Goal: Find specific page/section: Find specific page/section

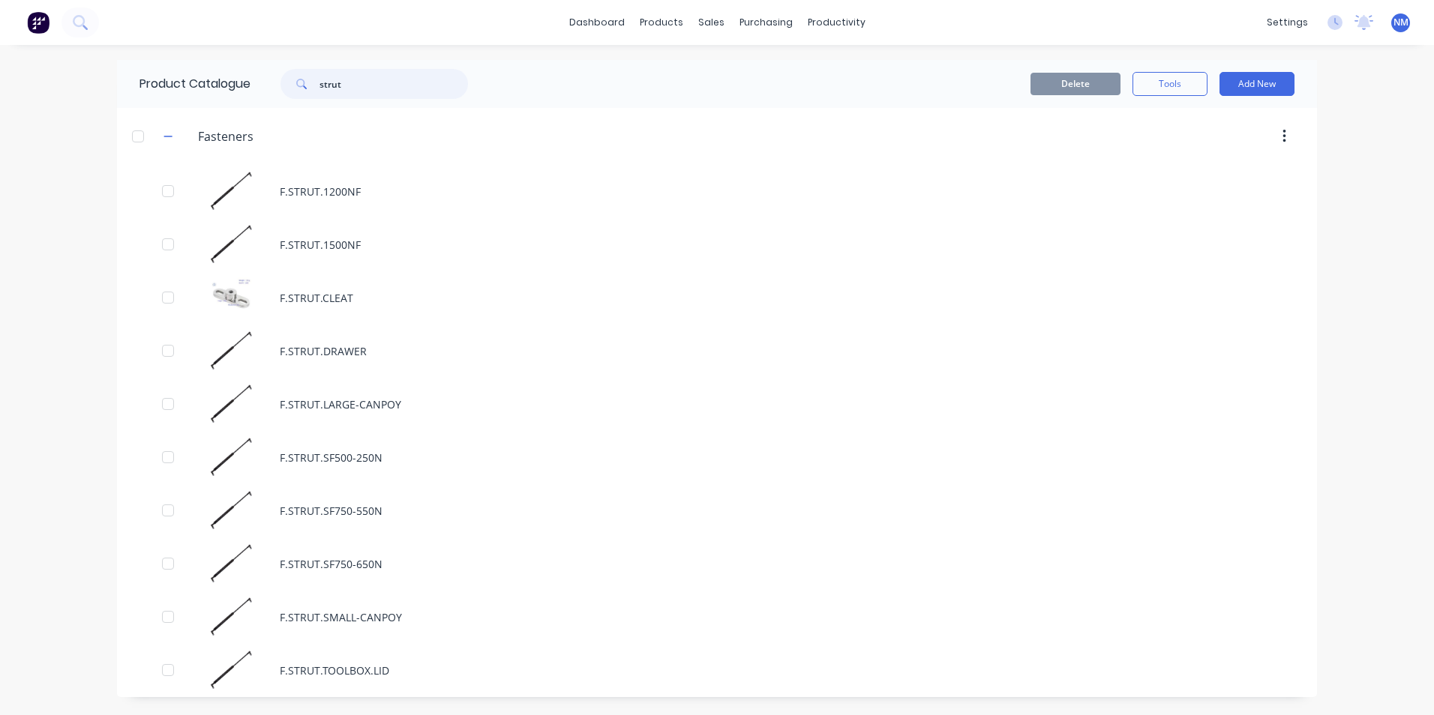
drag, startPoint x: 351, startPoint y: 83, endPoint x: 166, endPoint y: 74, distance: 185.5
click at [166, 74] on div "Product Catalogue strut" at bounding box center [311, 84] width 388 height 48
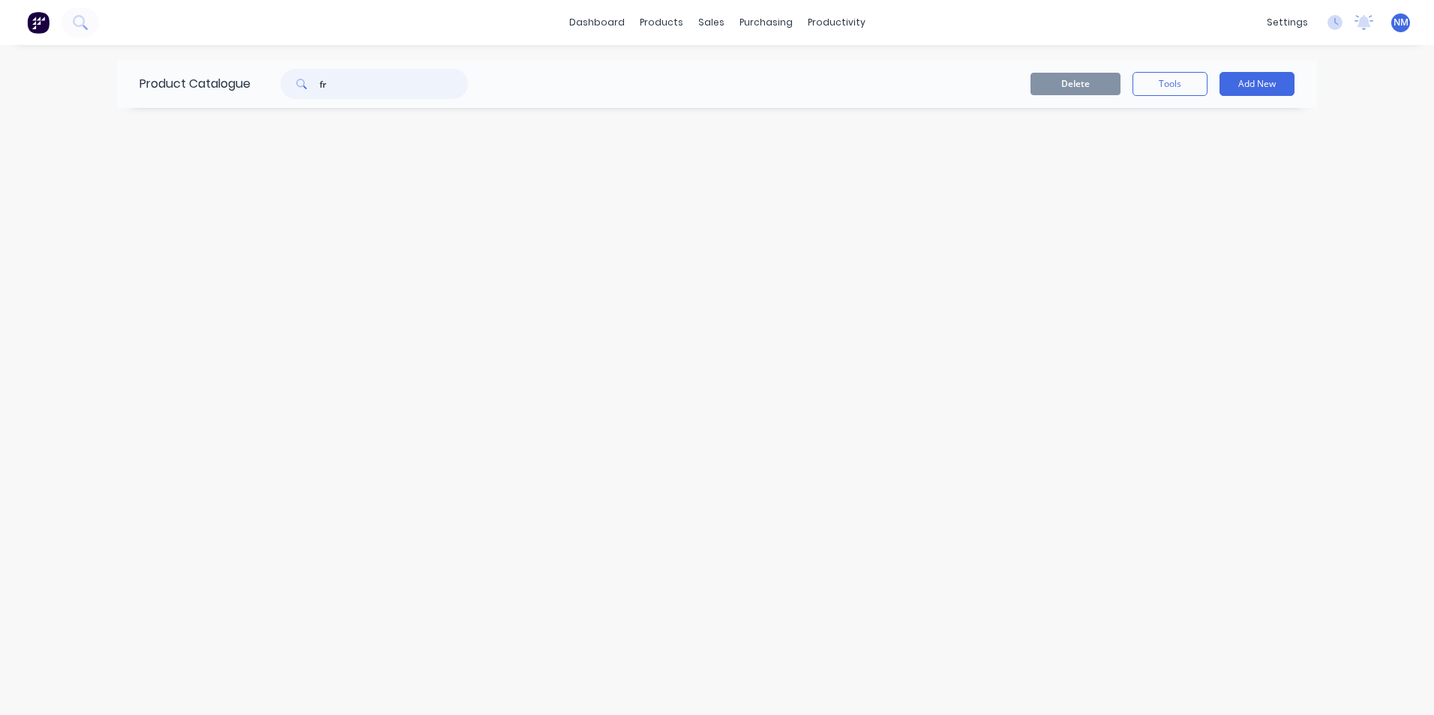
type input "f"
type input "np"
drag, startPoint x: 262, startPoint y: 79, endPoint x: 224, endPoint y: 88, distance: 38.4
click at [224, 88] on div "Product Catalogue np" at bounding box center [311, 84] width 388 height 48
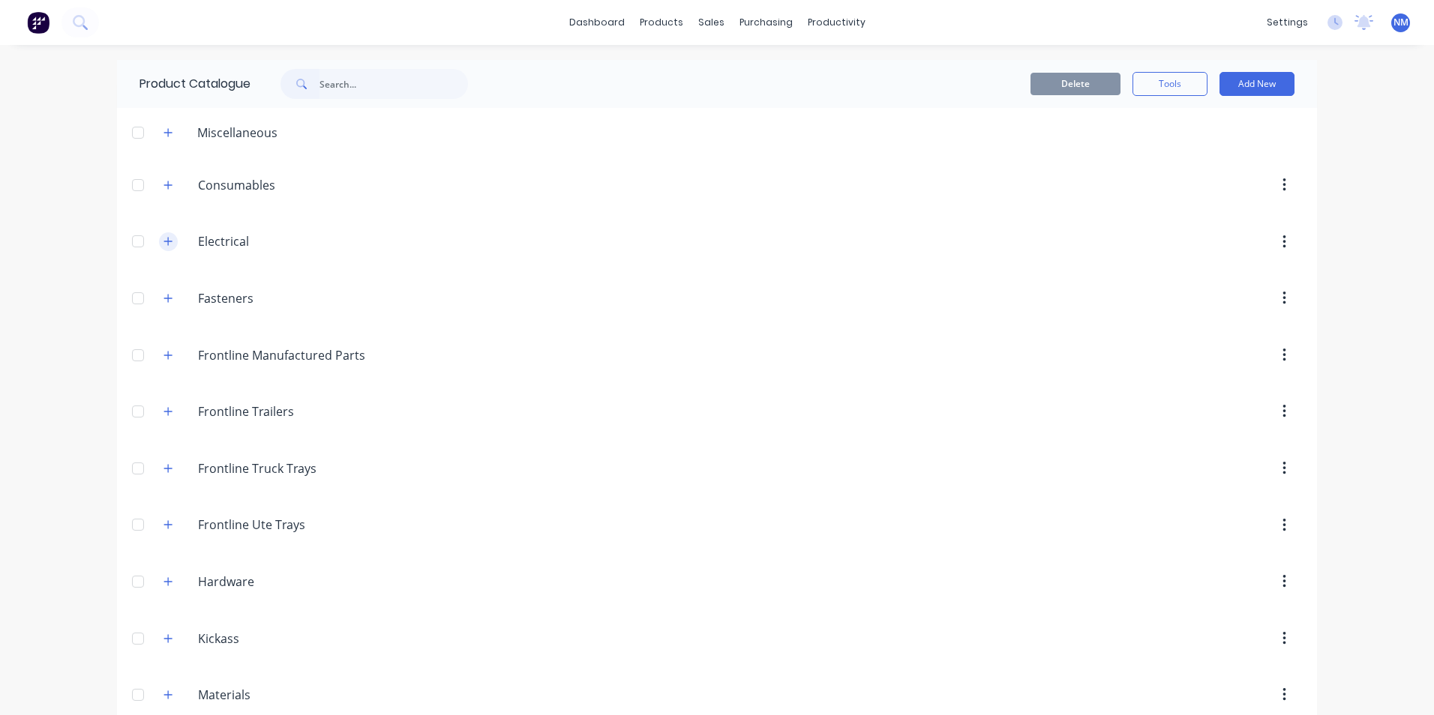
click at [164, 237] on icon "button" at bounding box center [167, 241] width 9 height 10
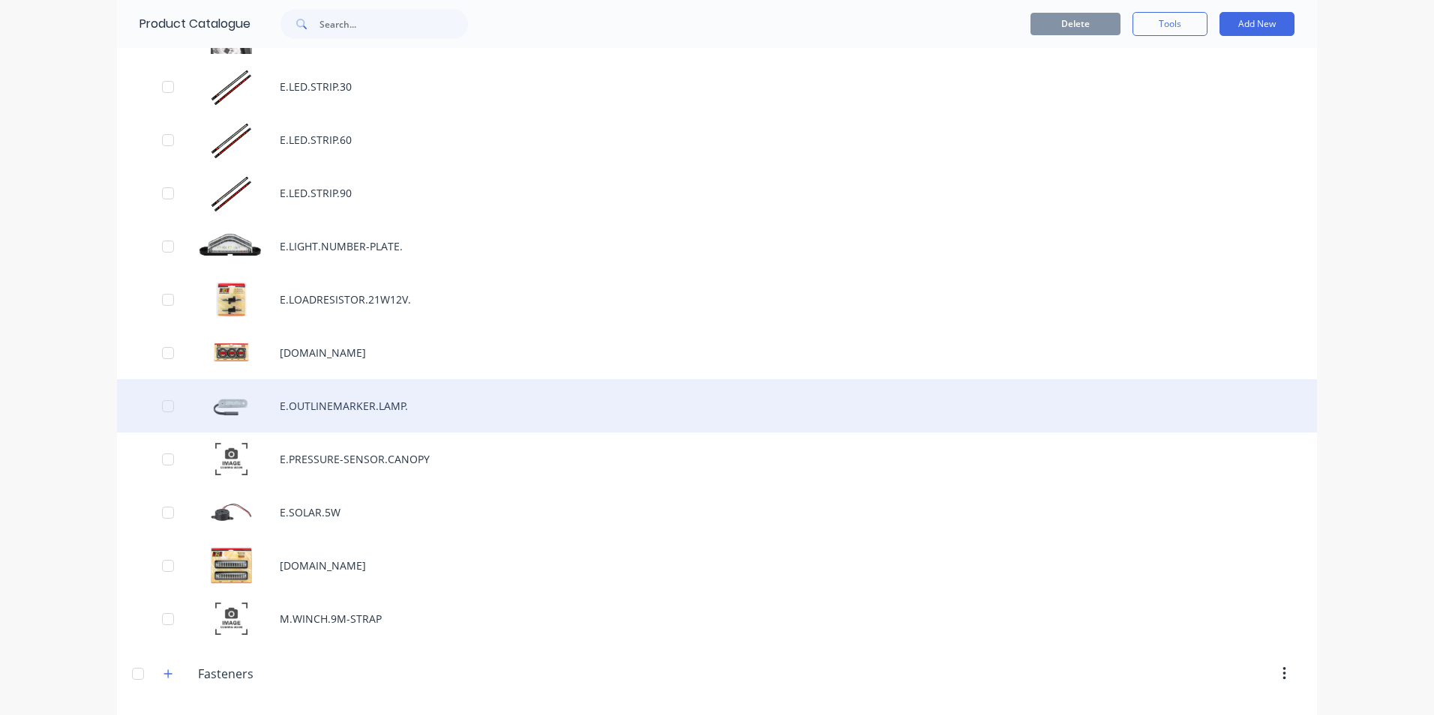
scroll to position [2025, 0]
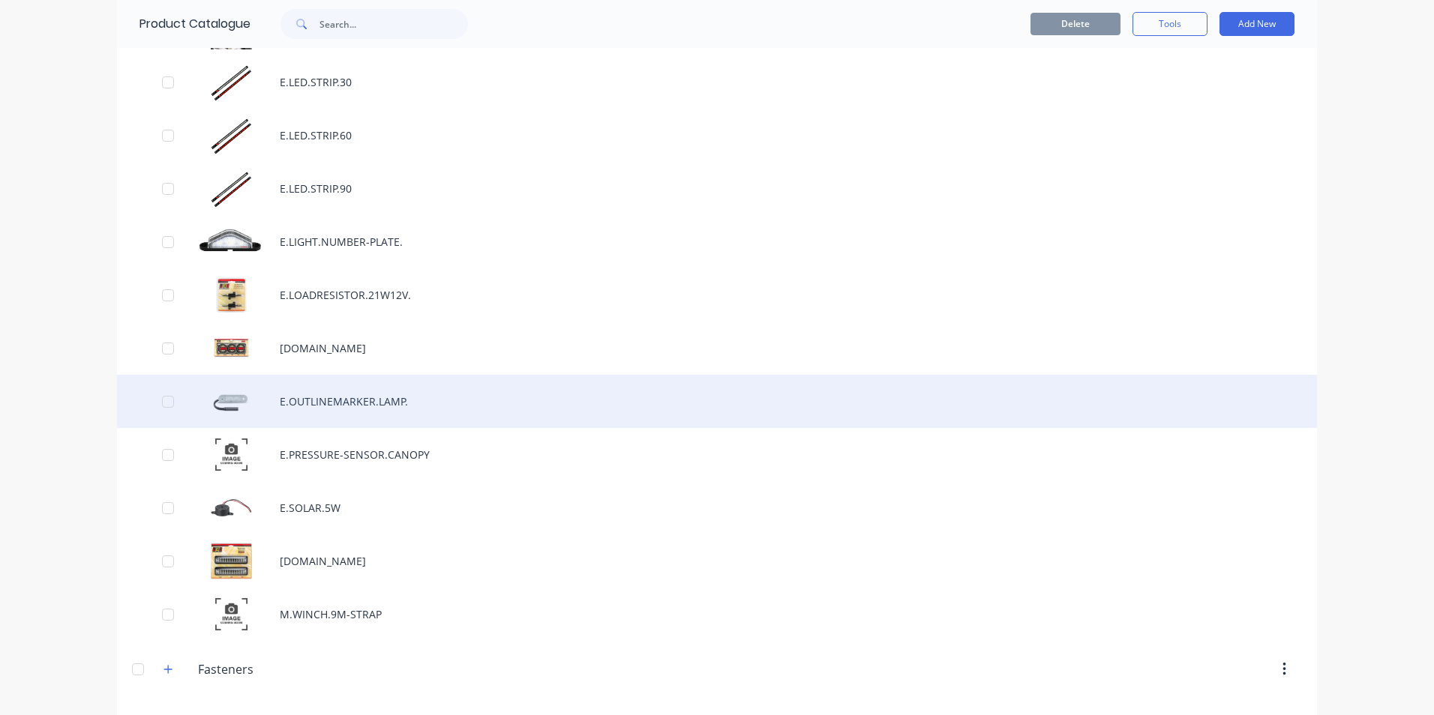
click at [277, 408] on div "E.OUTLINEMARKER.LAMP." at bounding box center [717, 401] width 1200 height 53
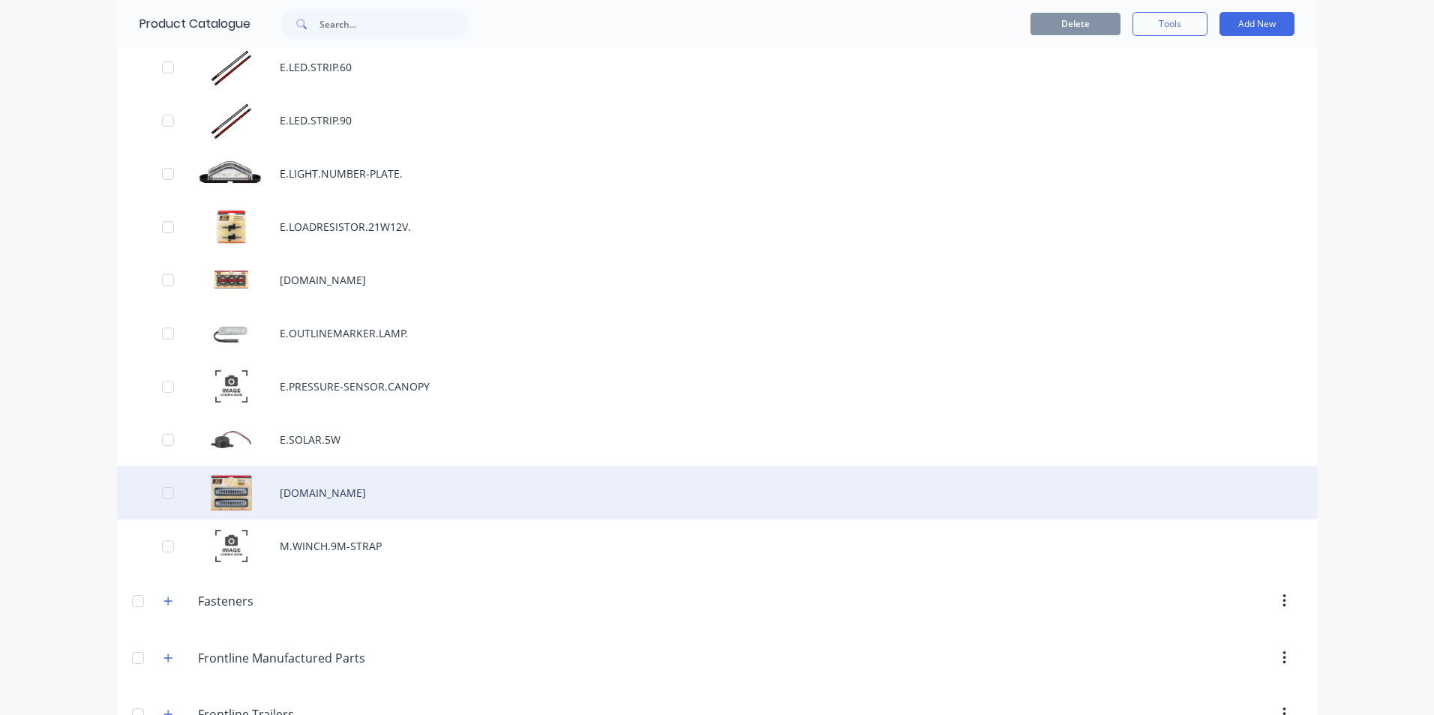
scroll to position [2100, 0]
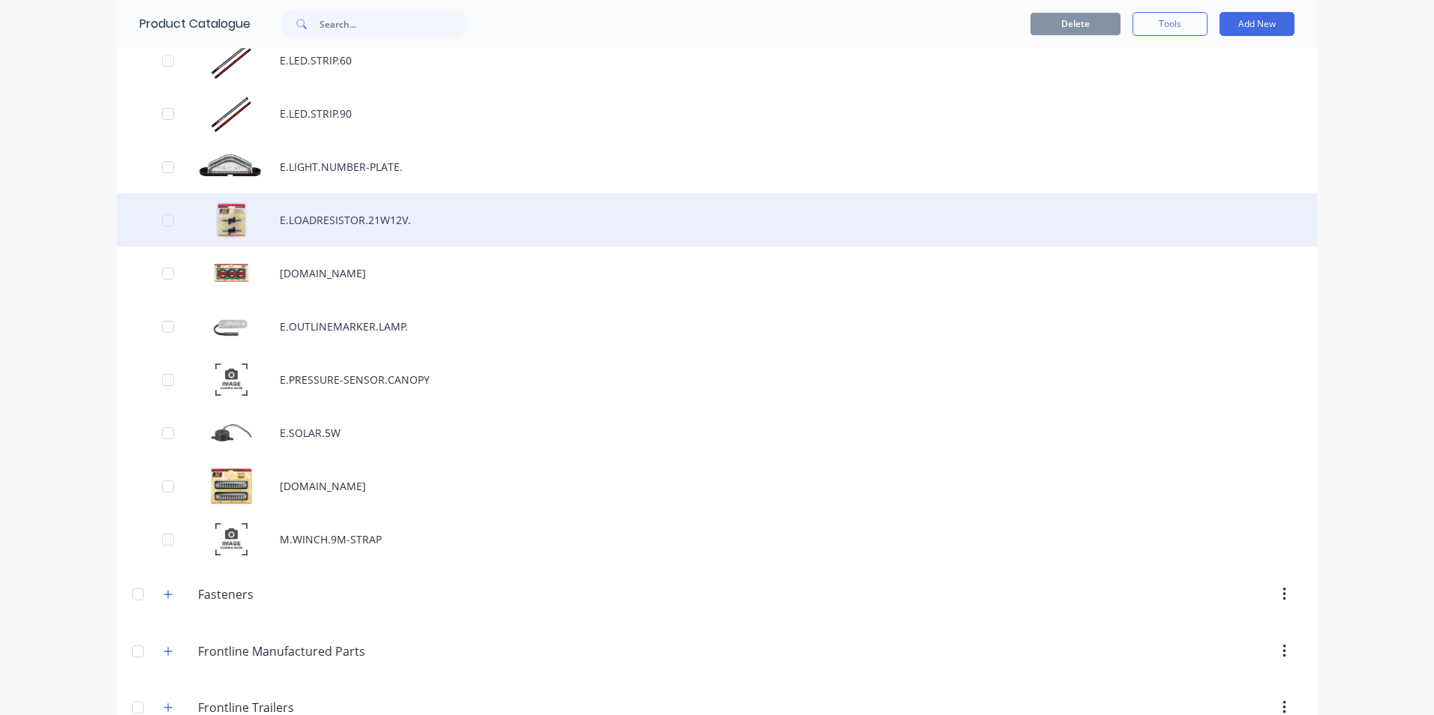
click at [296, 233] on div "E.LOADRESISTOR.21W12V." at bounding box center [717, 219] width 1200 height 53
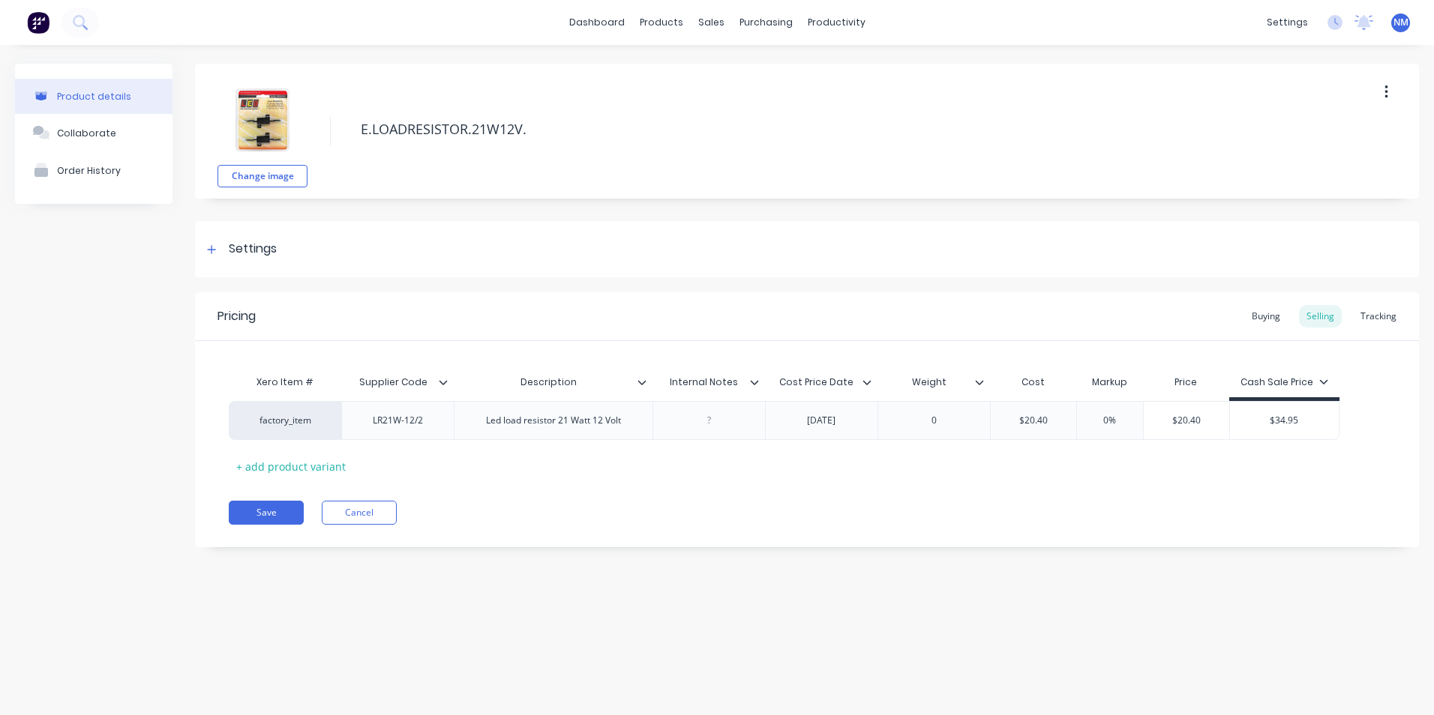
type textarea "x"
